Goal: Transaction & Acquisition: Purchase product/service

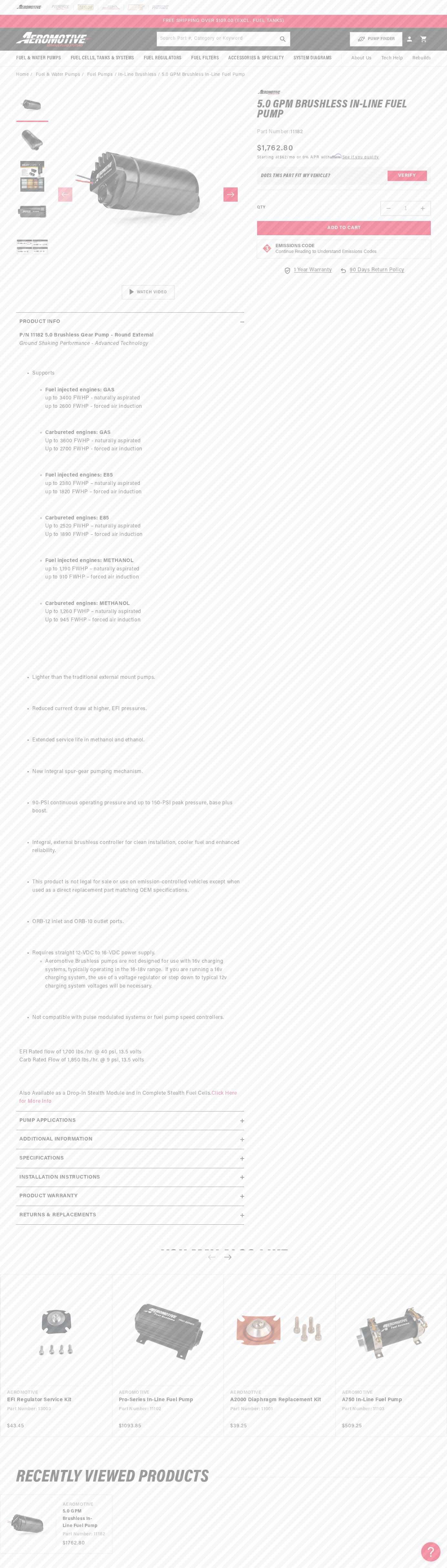
click at [133, 22] on div "FREE SHIPPING OVER $109.00 (EXCL. FUEL TANKS)" at bounding box center [223, 21] width 447 height 13
click at [341, 1564] on html "Skip to content Your cart Your cart is empty Loading... You may also like Subto…" at bounding box center [223, 784] width 447 height 1568
click at [0, 0] on div "POPUP Form" at bounding box center [0, 0] width 0 height 0
